Goal: Task Accomplishment & Management: Manage account settings

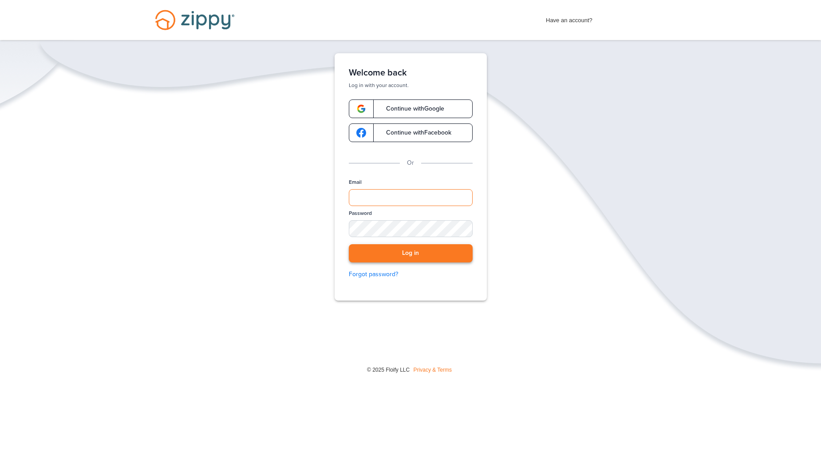
type input "**********"
click at [423, 254] on button "Log in" at bounding box center [411, 253] width 124 height 18
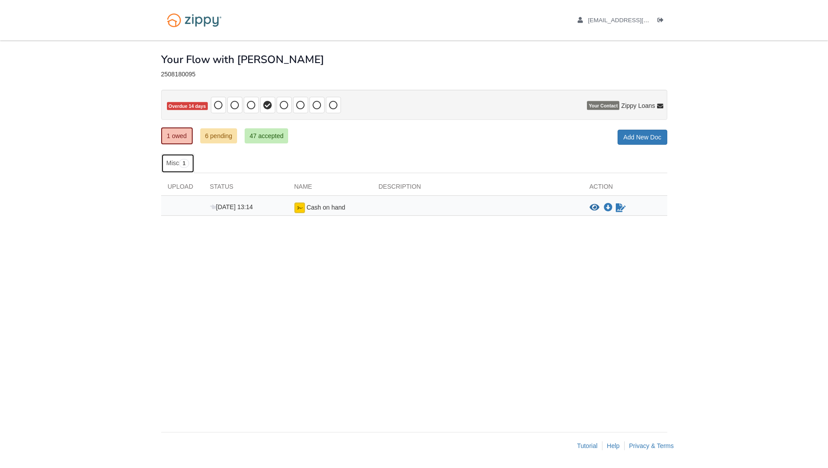
click at [187, 163] on span "1" at bounding box center [184, 163] width 10 height 9
click at [231, 137] on link "6 pending" at bounding box center [218, 135] width 37 height 15
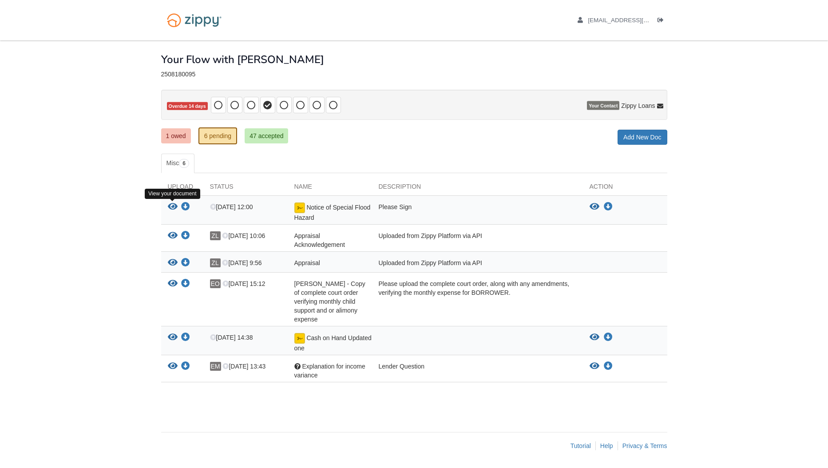
click at [171, 206] on icon "View Notice of Special Flood Hazard" at bounding box center [173, 206] width 10 height 9
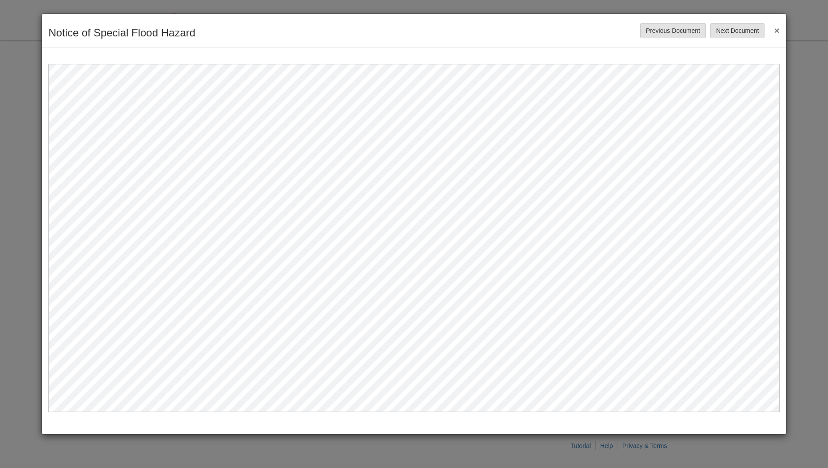
click at [776, 29] on button "×" at bounding box center [774, 30] width 10 height 16
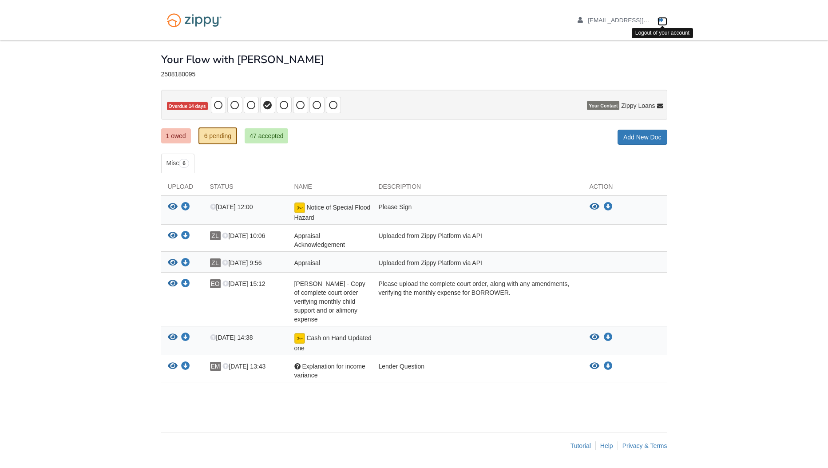
click at [660, 17] on icon "Log out" at bounding box center [660, 20] width 6 height 6
